Goal: Task Accomplishment & Management: Use online tool/utility

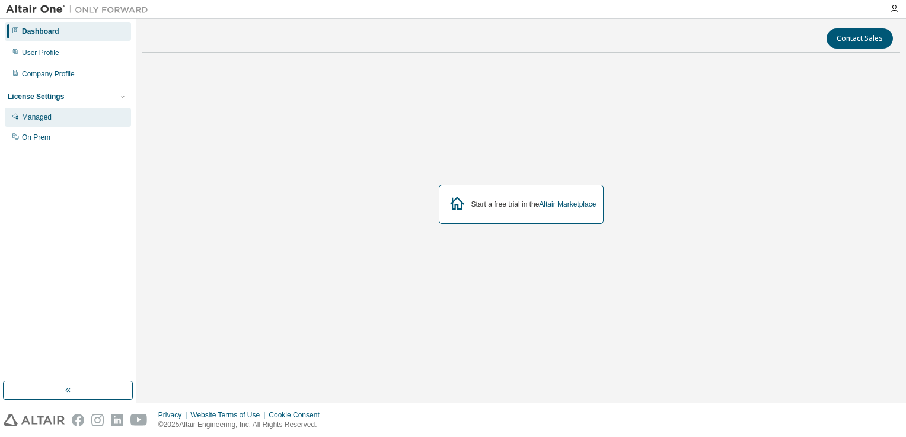
click at [69, 116] on div "Managed" at bounding box center [68, 117] width 126 height 19
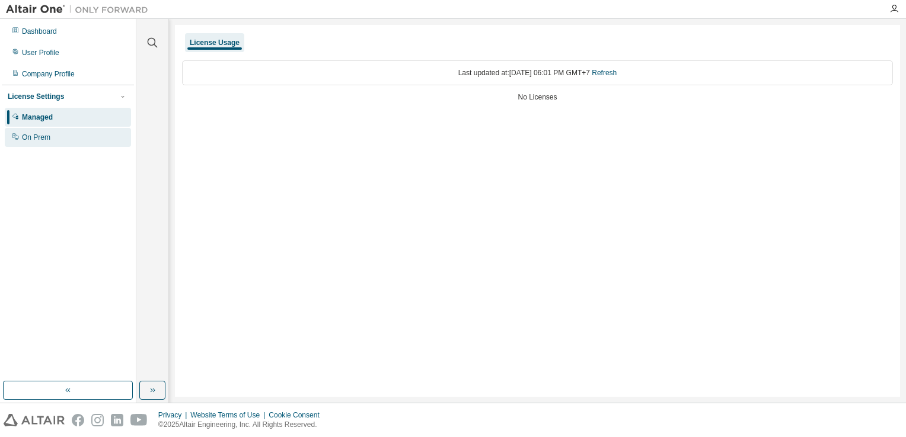
click at [56, 136] on div "On Prem" at bounding box center [68, 137] width 126 height 19
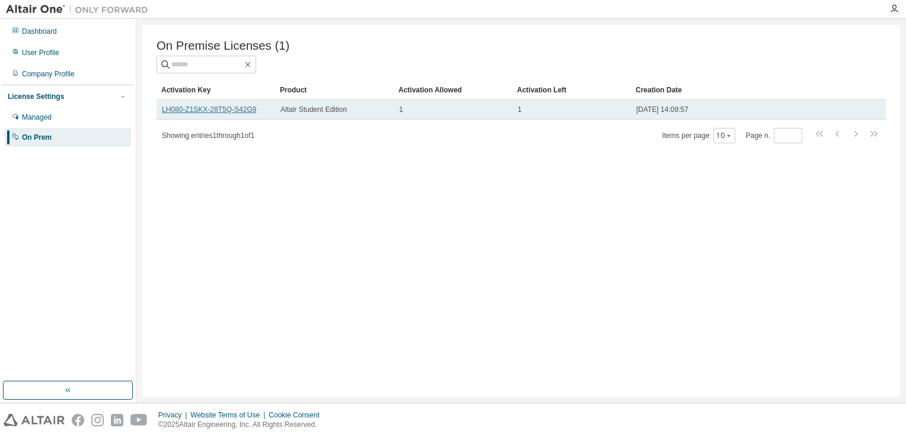
click at [227, 114] on link "LH080-Z1SKX-28T5Q-S42G9" at bounding box center [209, 109] width 94 height 8
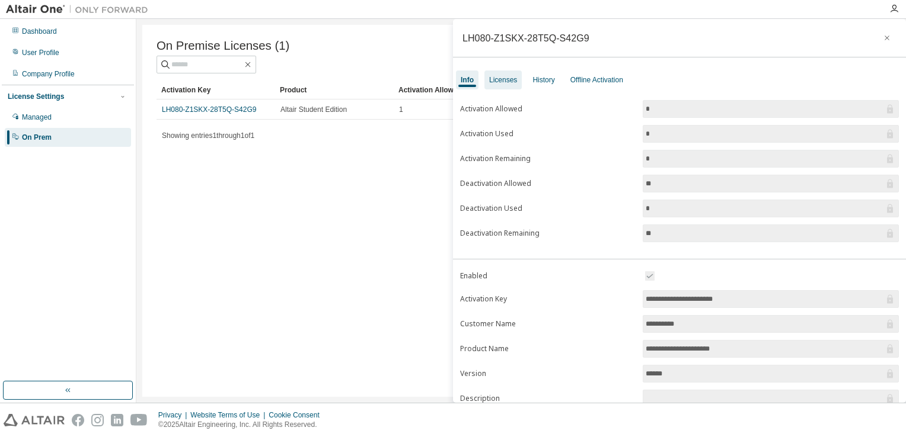
click at [507, 89] on div "Licenses" at bounding box center [502, 80] width 37 height 19
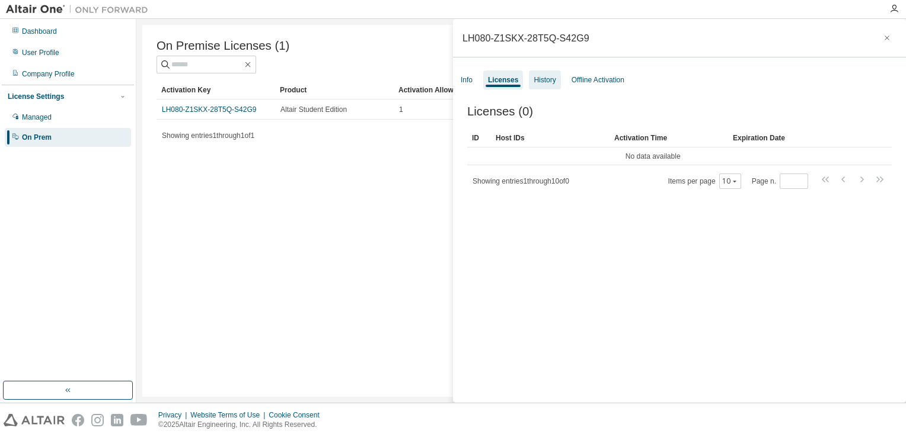
click at [546, 79] on div "History" at bounding box center [544, 79] width 22 height 9
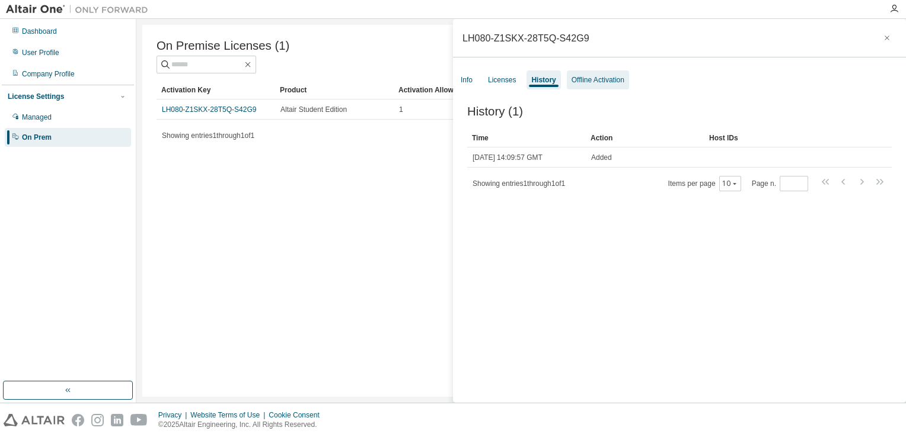
click at [584, 82] on div "Offline Activation" at bounding box center [597, 79] width 53 height 9
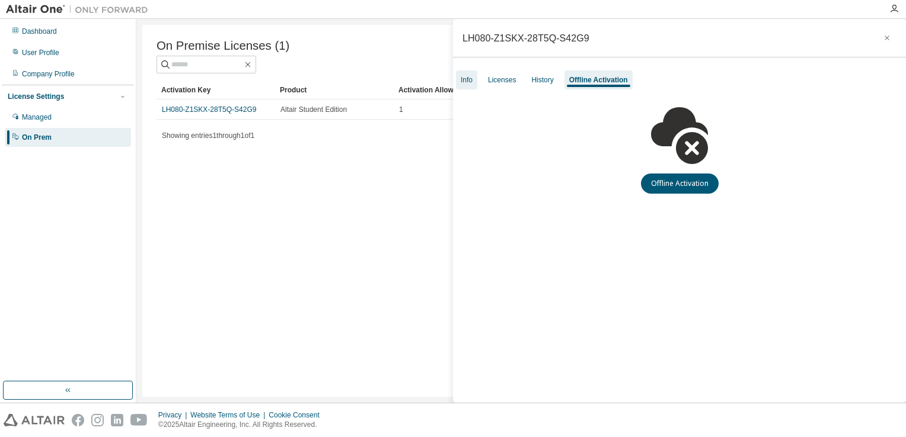
click at [474, 79] on div "Info" at bounding box center [466, 80] width 21 height 19
